Goal: Complete application form

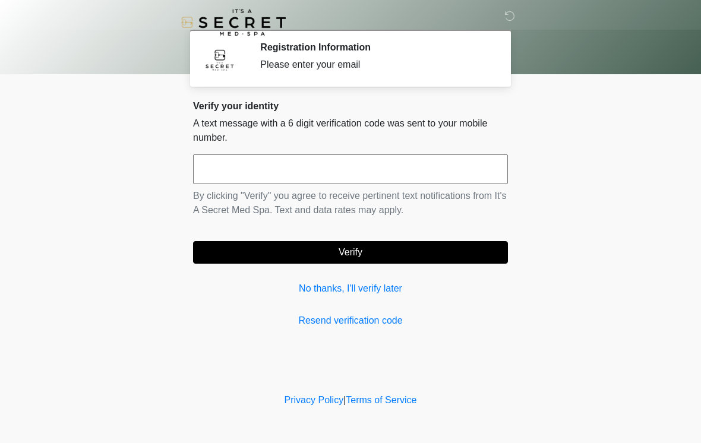
click at [432, 163] on input "text" at bounding box center [350, 170] width 315 height 30
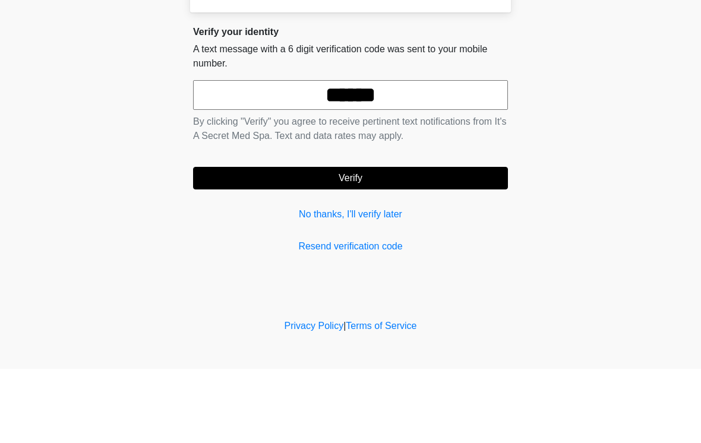
type input "******"
click at [429, 241] on button "Verify" at bounding box center [350, 252] width 315 height 23
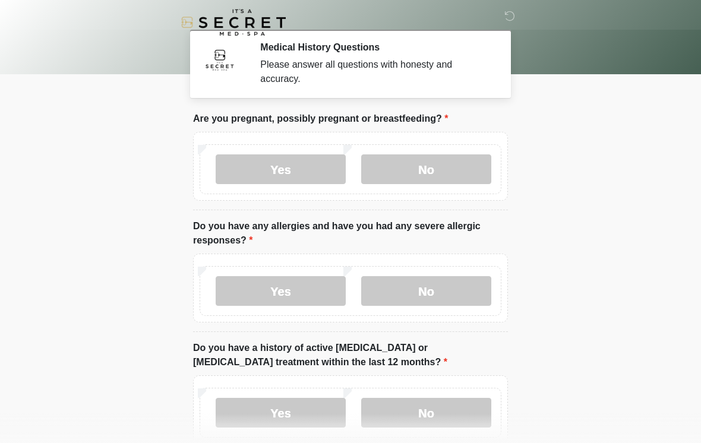
click at [455, 172] on label "No" at bounding box center [426, 170] width 130 height 30
click at [439, 291] on label "No" at bounding box center [426, 291] width 130 height 30
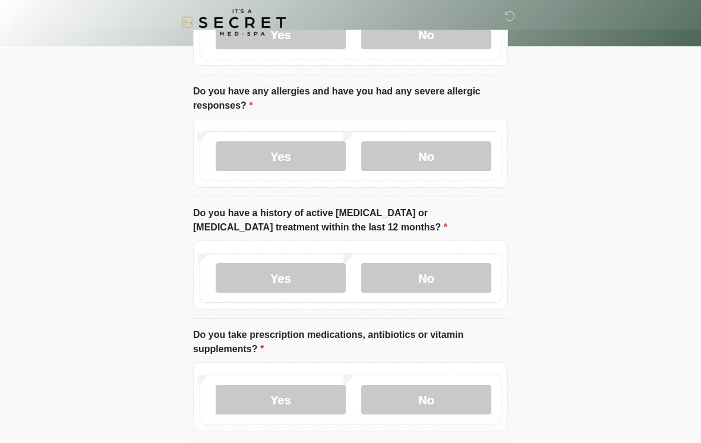
scroll to position [174, 0]
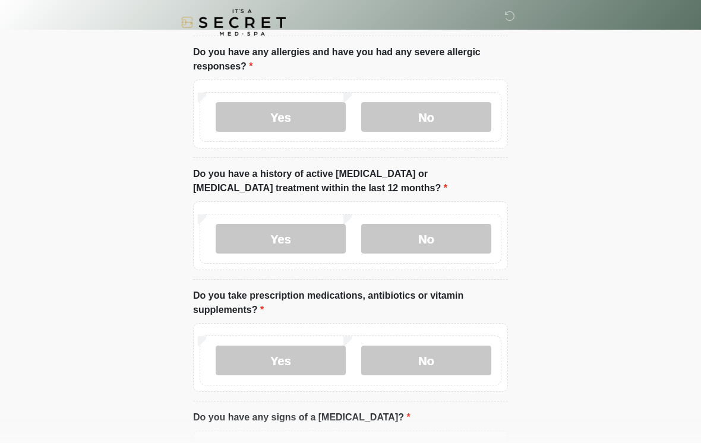
click at [433, 235] on label "No" at bounding box center [426, 239] width 130 height 30
click at [446, 364] on label "No" at bounding box center [426, 361] width 130 height 30
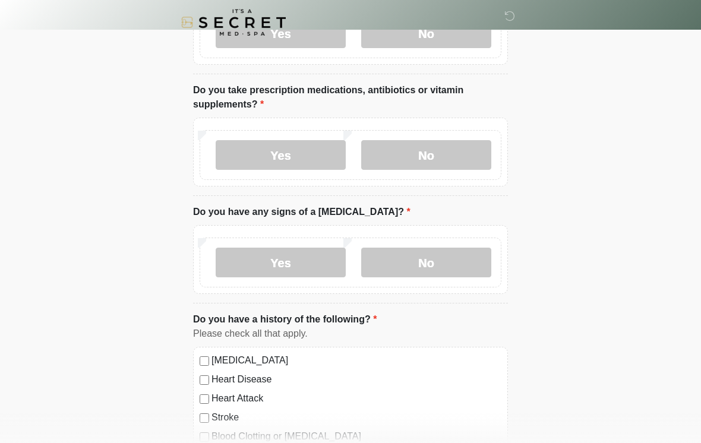
click at [439, 273] on label "No" at bounding box center [426, 263] width 130 height 30
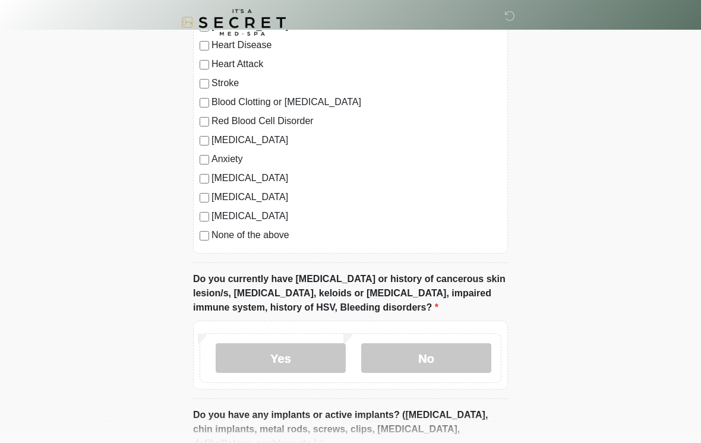
click at [451, 347] on label "No" at bounding box center [426, 359] width 130 height 30
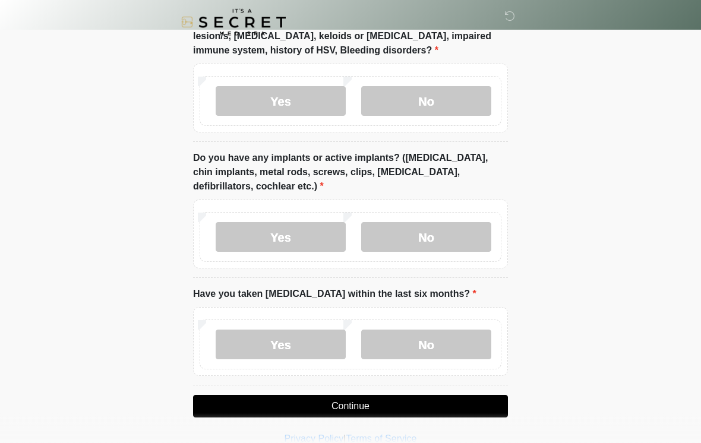
click at [445, 232] on label "No" at bounding box center [426, 238] width 130 height 30
click at [454, 345] on label "No" at bounding box center [426, 345] width 130 height 30
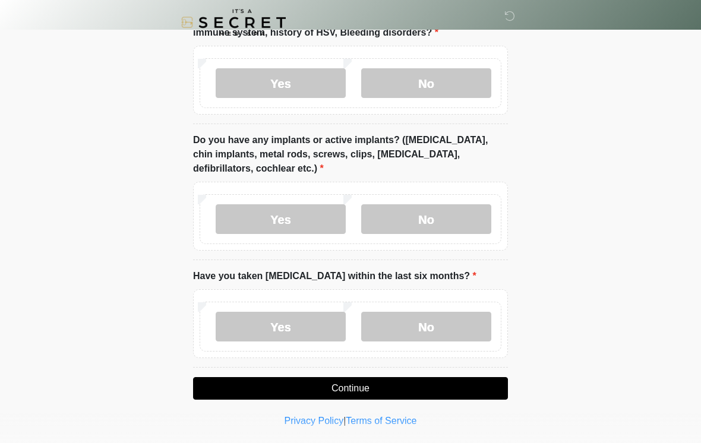
click at [409, 397] on button "Continue" at bounding box center [350, 388] width 315 height 23
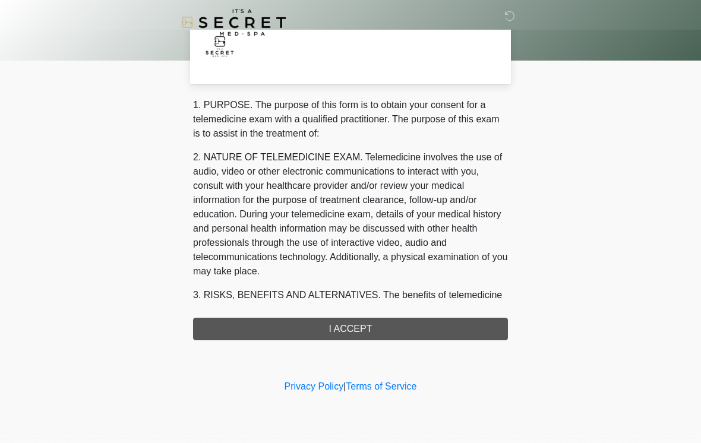
scroll to position [0, 0]
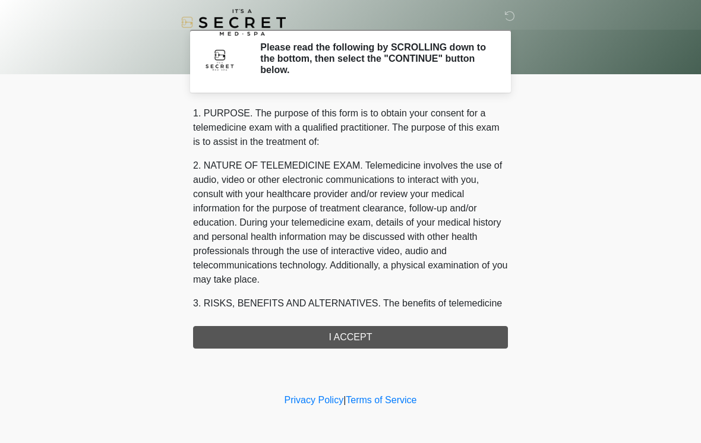
click at [435, 339] on div "1. PURPOSE. The purpose of this form is to obtain your consent for a telemedici…" at bounding box center [350, 227] width 315 height 243
click at [450, 325] on div "1. PURPOSE. The purpose of this form is to obtain your consent for a telemedici…" at bounding box center [350, 227] width 315 height 243
click at [449, 325] on div "1. PURPOSE. The purpose of this form is to obtain your consent for a telemedici…" at bounding box center [350, 227] width 315 height 243
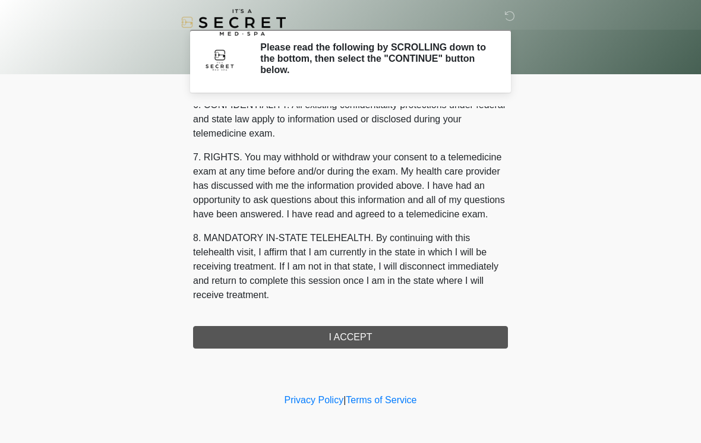
click at [352, 335] on div "1. PURPOSE. The purpose of this form is to obtain your consent for a telemedici…" at bounding box center [350, 227] width 315 height 243
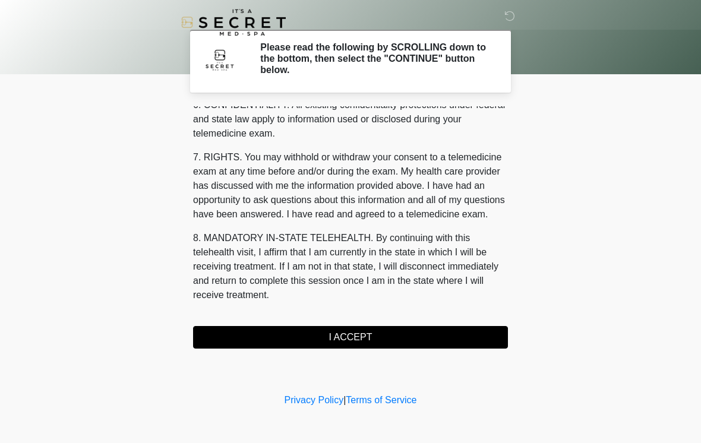
click at [357, 346] on button "I ACCEPT" at bounding box center [350, 337] width 315 height 23
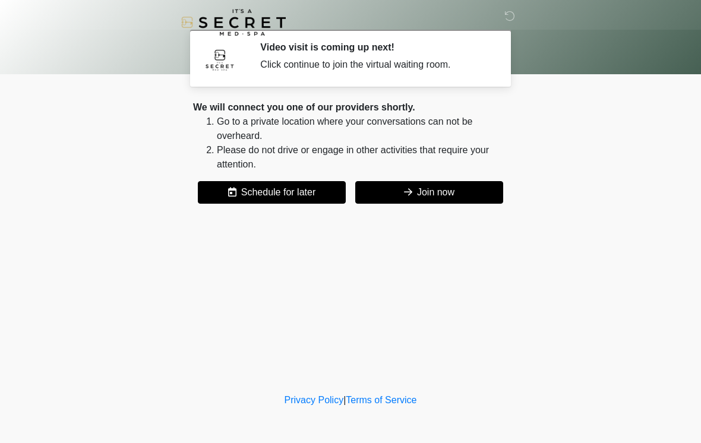
click at [463, 190] on button "Join now" at bounding box center [429, 192] width 148 height 23
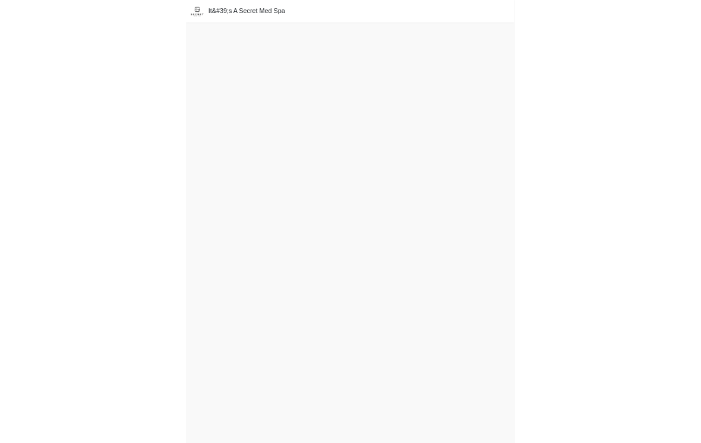
scroll to position [4, 0]
